Goal: Information Seeking & Learning: Learn about a topic

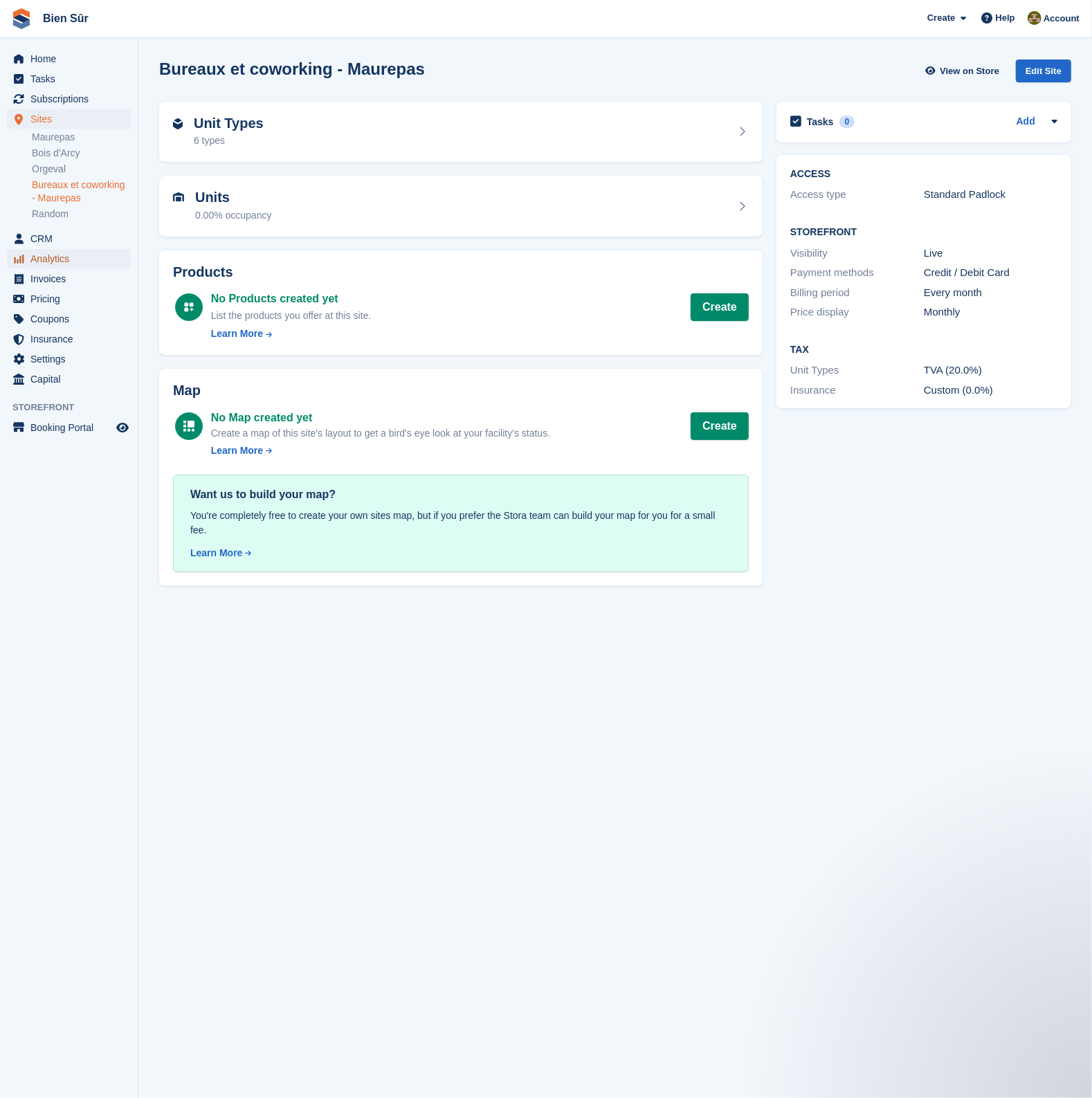
click at [55, 259] on span "Analytics" at bounding box center [72, 259] width 83 height 20
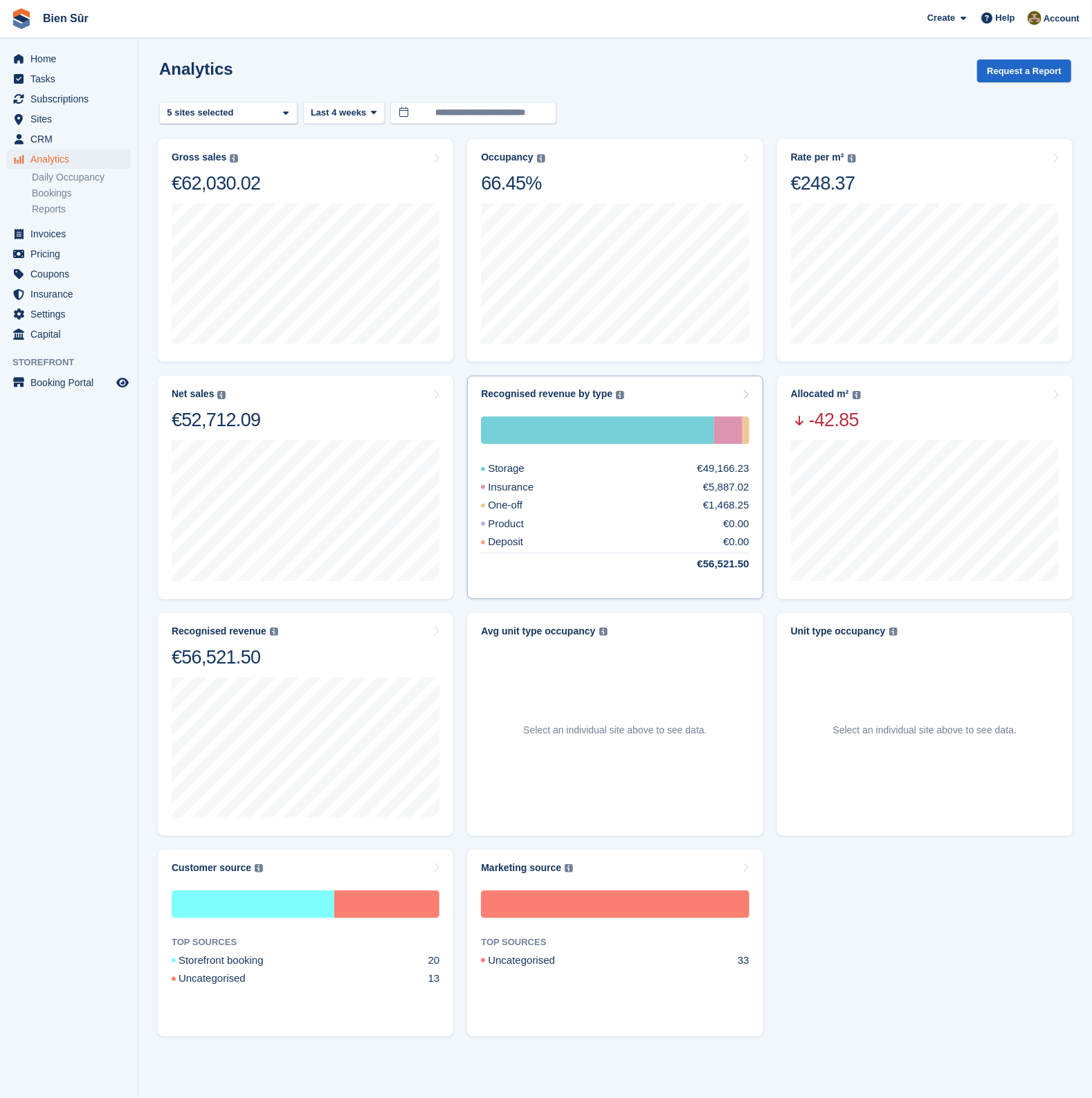
click at [682, 389] on div "Recognised revenue by type The sum of all finalised invoices, after discount an…" at bounding box center [615, 393] width 268 height 12
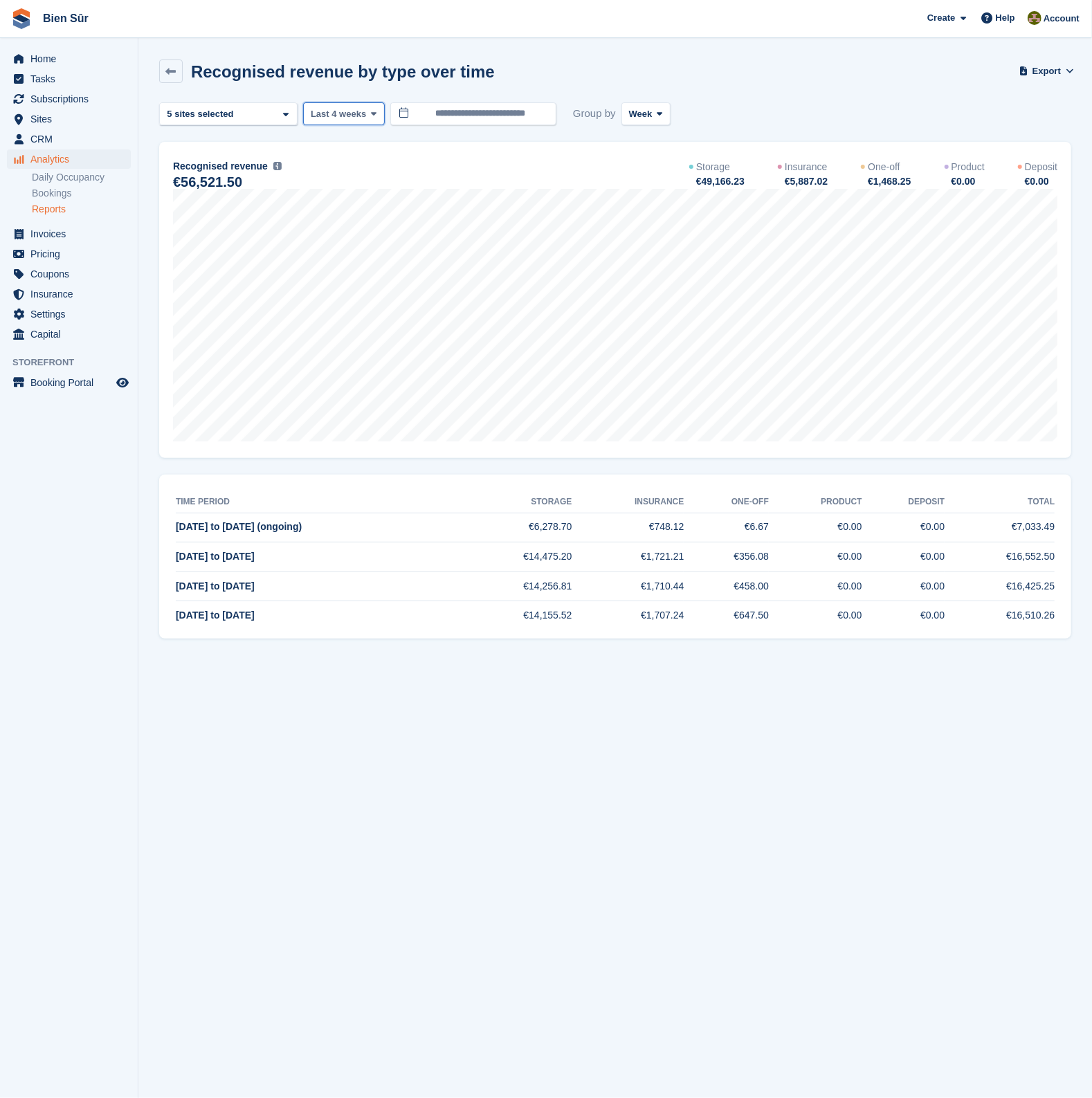
click at [361, 110] on span "Last 4 weeks" at bounding box center [339, 113] width 56 height 13
click at [364, 268] on link "Last 9 months" at bounding box center [369, 271] width 120 height 25
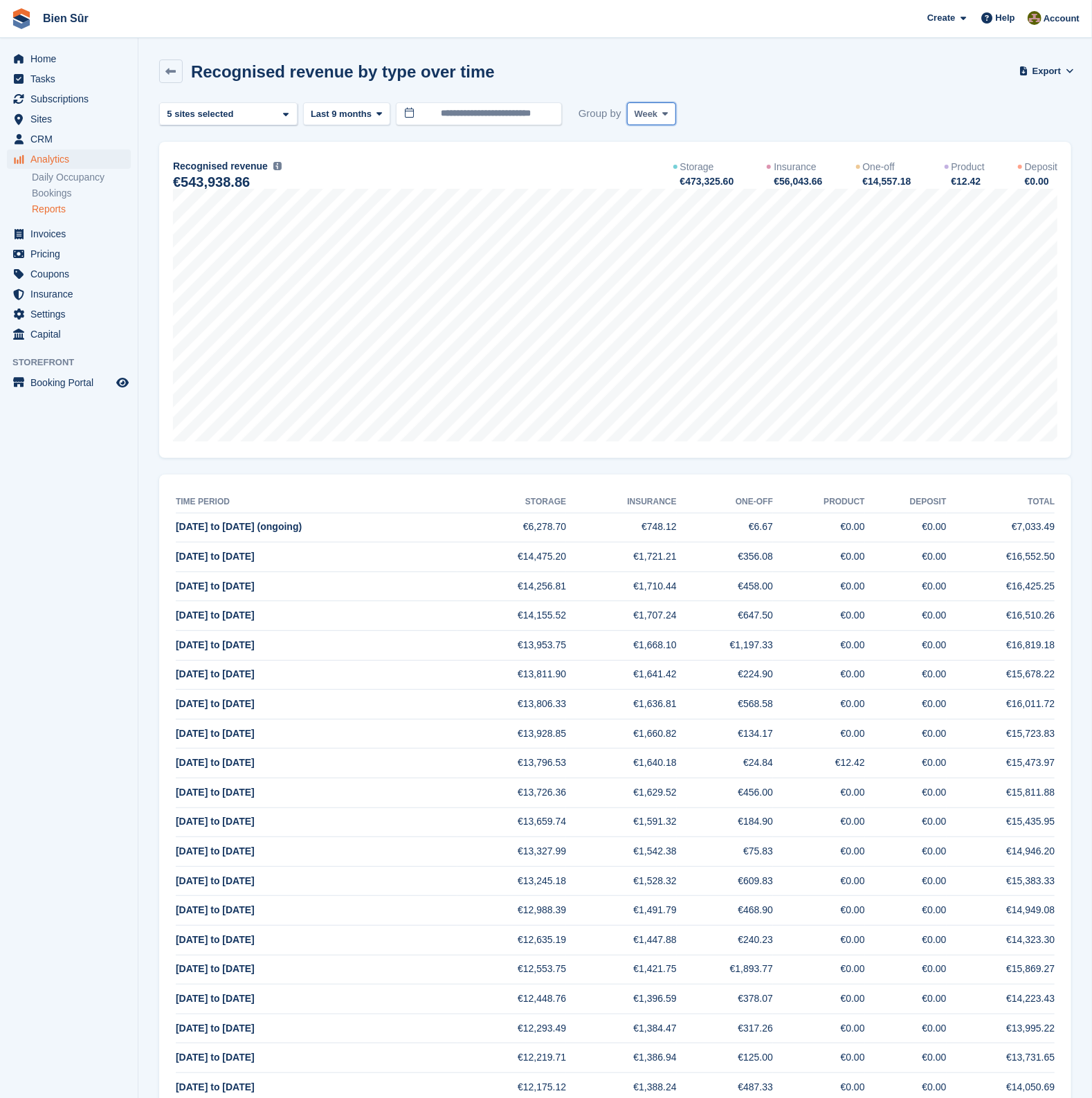
click at [646, 114] on span "Week" at bounding box center [647, 113] width 23 height 13
click at [649, 189] on link "Month" at bounding box center [693, 197] width 120 height 25
